Goal: Task Accomplishment & Management: Complete application form

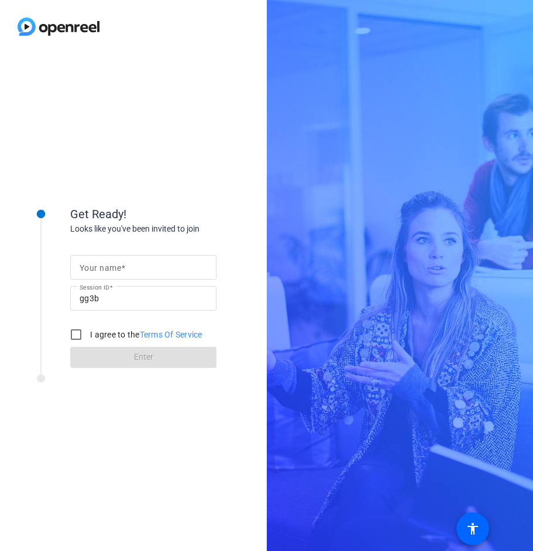
click at [115, 265] on mat-label "Your name" at bounding box center [101, 267] width 42 height 9
click at [115, 265] on input "Your name" at bounding box center [143, 267] width 127 height 14
type input "[PERSON_NAME]"
click at [75, 332] on input "I agree to the Terms Of Service" at bounding box center [75, 334] width 23 height 23
checkbox input "true"
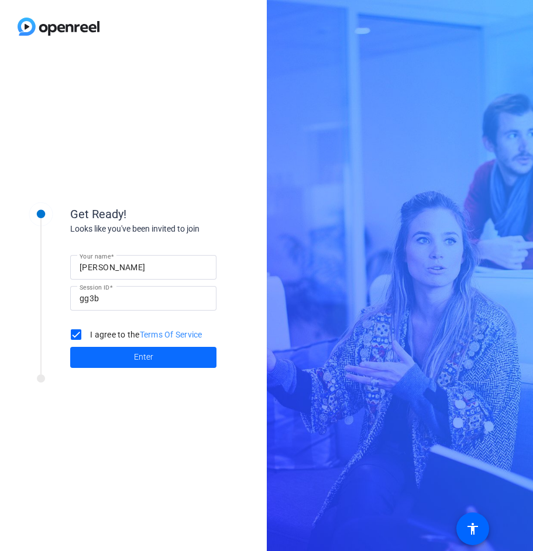
click at [122, 358] on span at bounding box center [143, 357] width 146 height 28
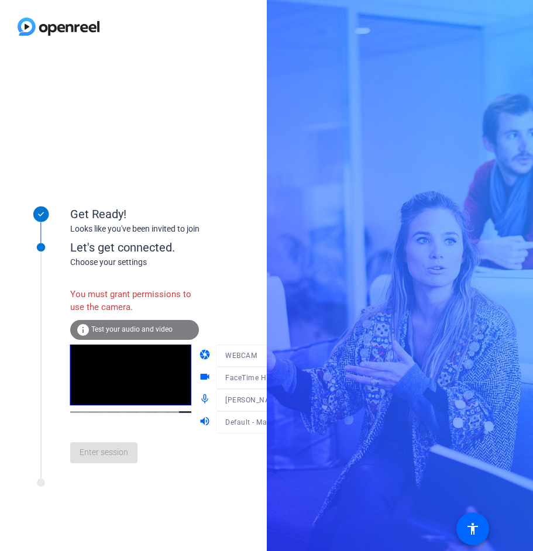
click at [151, 329] on span "Test your audio and video" at bounding box center [131, 329] width 81 height 8
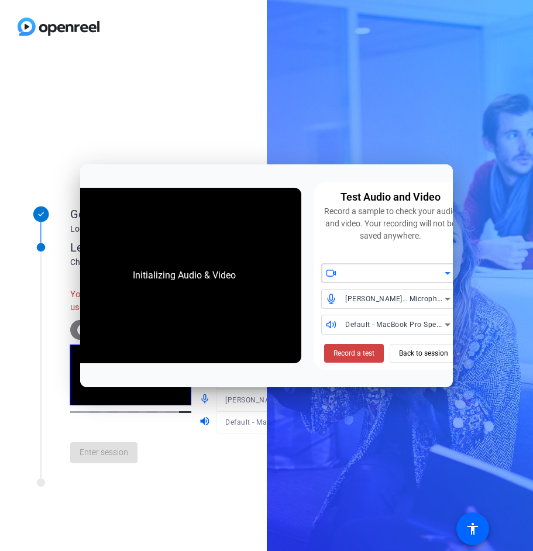
click at [384, 273] on div at bounding box center [394, 273] width 99 height 14
click at [416, 351] on span "Back to session" at bounding box center [423, 353] width 49 height 22
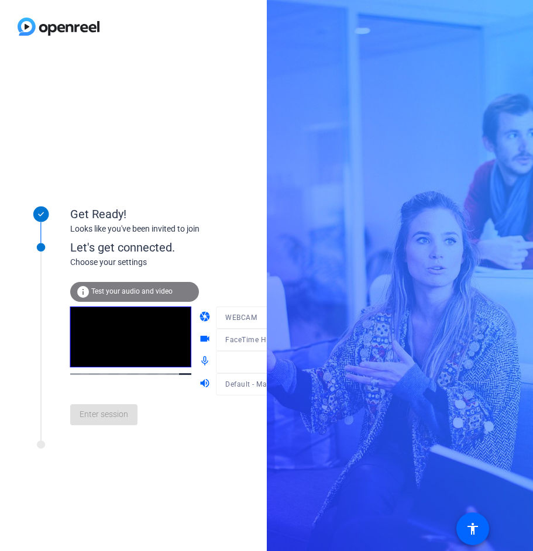
click at [139, 296] on div "info Test your audio and video" at bounding box center [134, 292] width 129 height 20
click at [121, 103] on div "Get Ready! Looks like you've been invited to join Let's get connected. Choose y…" at bounding box center [133, 302] width 267 height 498
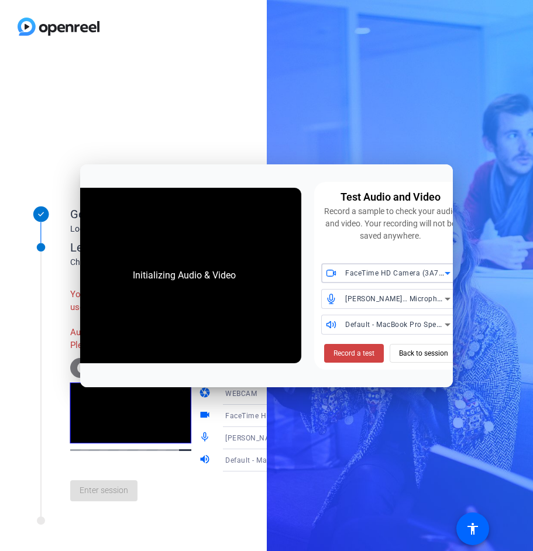
click at [104, 98] on div "Get Ready! Looks like you've been invited to join Let's get connected. Choose y…" at bounding box center [133, 302] width 267 height 498
drag, startPoint x: 453, startPoint y: 253, endPoint x: 494, endPoint y: 255, distance: 41.0
click at [494, 255] on div "Get Ready! Looks like you've been invited to join Let's get connected. Choose y…" at bounding box center [266, 275] width 533 height 551
click at [388, 299] on span "[PERSON_NAME]… Microphone" at bounding box center [397, 298] width 105 height 9
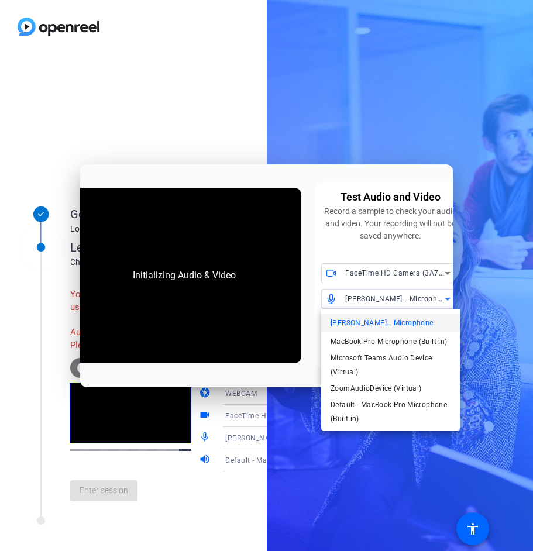
click at [367, 272] on div at bounding box center [266, 275] width 533 height 551
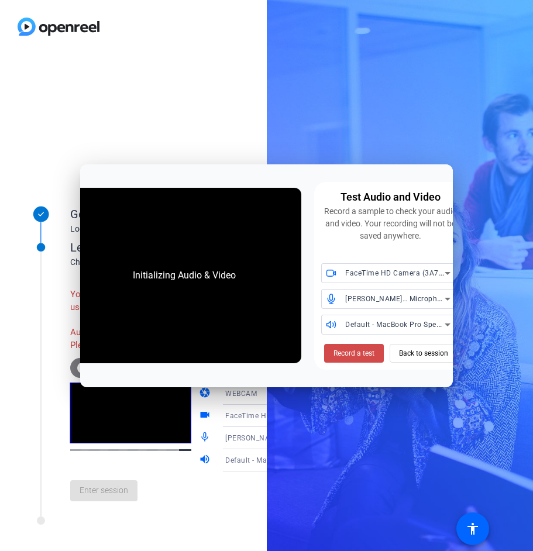
click at [367, 351] on span "Record a test" at bounding box center [353, 353] width 41 height 11
click at [132, 132] on div "Get Ready! Looks like you've been invited to join Let's get connected. Choose y…" at bounding box center [133, 302] width 267 height 498
click at [85, 176] on div "Initializing Audio & Video Test Audio and Video Record a sample to check your a…" at bounding box center [266, 275] width 373 height 223
click at [78, 129] on div "Get Ready! Looks like you've been invited to join Let's get connected. Choose y…" at bounding box center [133, 302] width 267 height 498
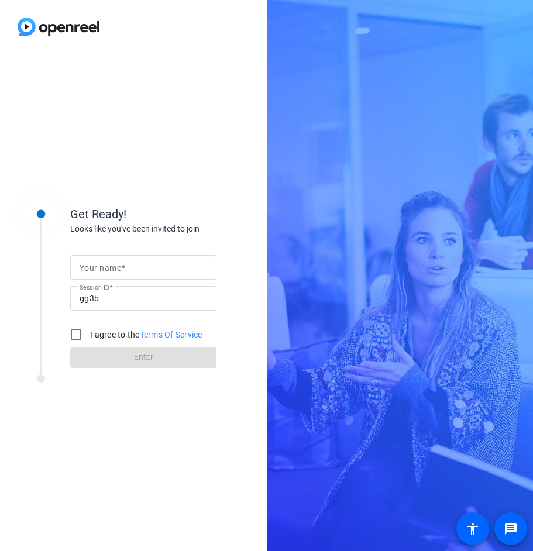
click at [140, 259] on div at bounding box center [143, 267] width 127 height 25
type input "[PERSON_NAME]"
click at [77, 327] on input "I agree to the Terms Of Service" at bounding box center [75, 334] width 23 height 23
checkbox input "true"
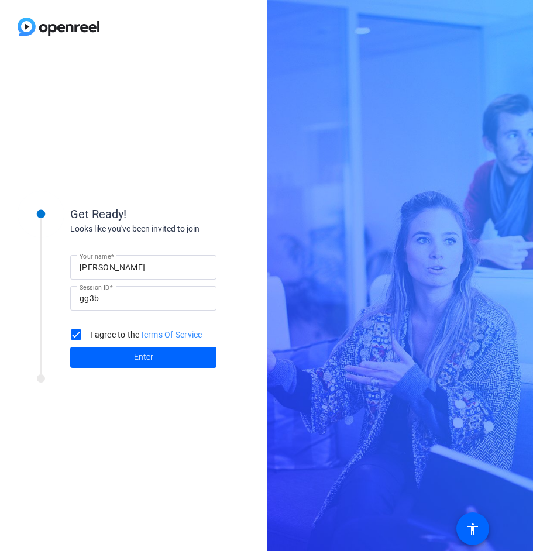
click at [112, 350] on span at bounding box center [143, 357] width 146 height 28
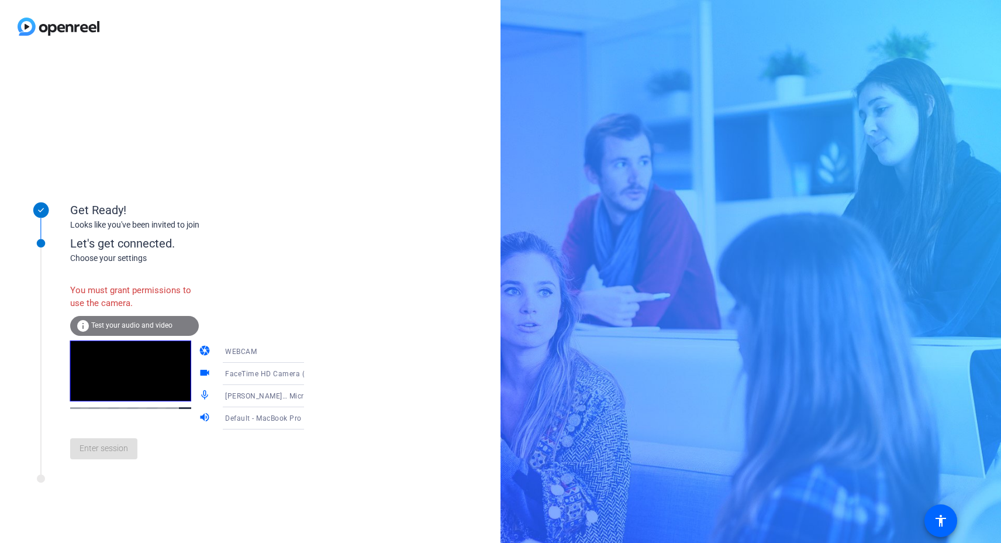
click at [128, 467] on div "Enter session" at bounding box center [199, 448] width 258 height 39
click at [128, 457] on div "Enter session" at bounding box center [199, 448] width 258 height 39
click at [129, 457] on div "Enter session" at bounding box center [199, 448] width 258 height 39
click at [130, 455] on div "Enter session" at bounding box center [199, 448] width 258 height 39
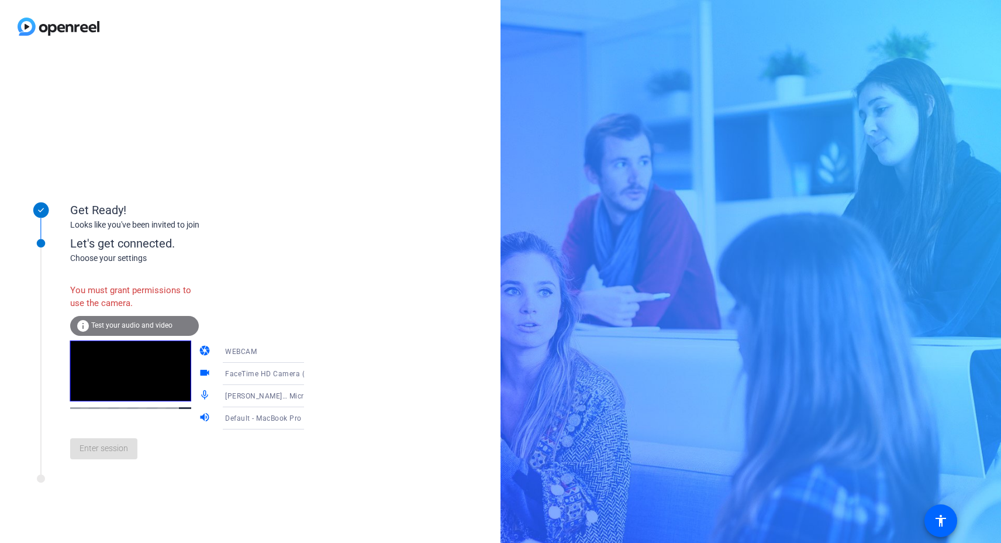
click at [130, 320] on div "info Test your audio and video" at bounding box center [134, 326] width 129 height 20
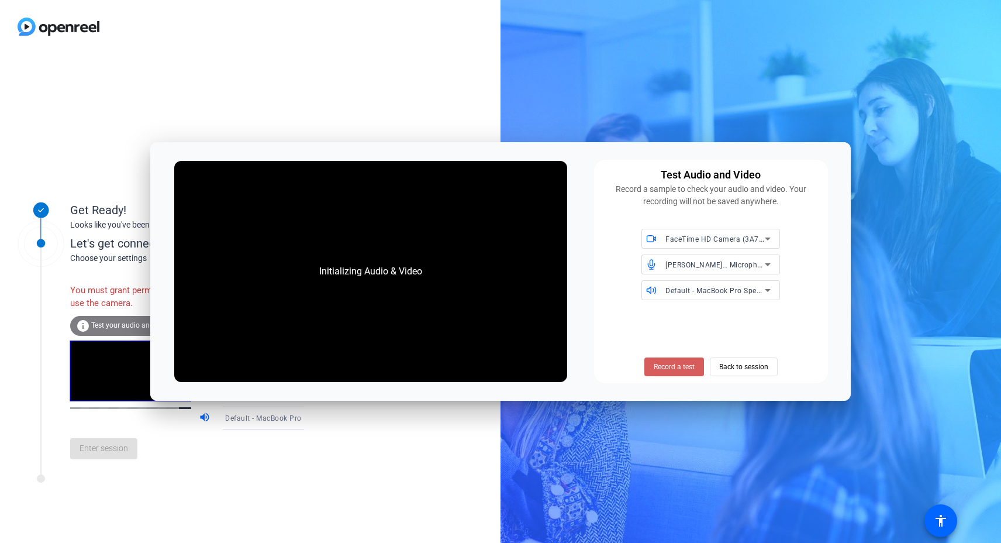
click at [532, 364] on span "Record a test" at bounding box center [674, 366] width 41 height 11
click at [327, 65] on div "Get Ready! Looks like you've been invited to join Let's get connected. Choose y…" at bounding box center [250, 297] width 501 height 489
drag, startPoint x: 318, startPoint y: 67, endPoint x: 310, endPoint y: 64, distance: 8.1
click at [314, 65] on div "Get Ready! Looks like you've been invited to join Let's get connected. Choose y…" at bounding box center [250, 297] width 501 height 489
